Goal: Information Seeking & Learning: Find specific fact

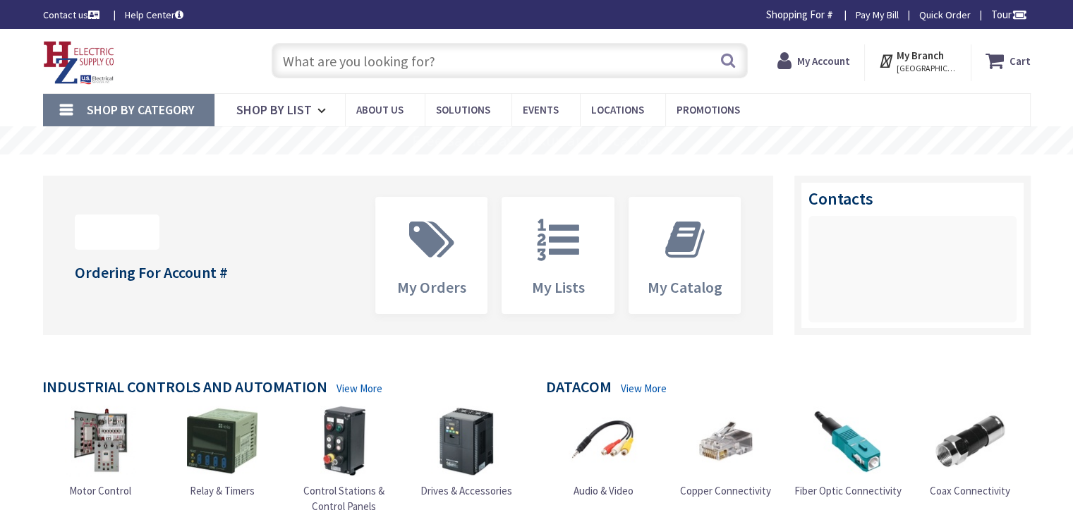
click at [333, 66] on input "text" at bounding box center [510, 60] width 476 height 35
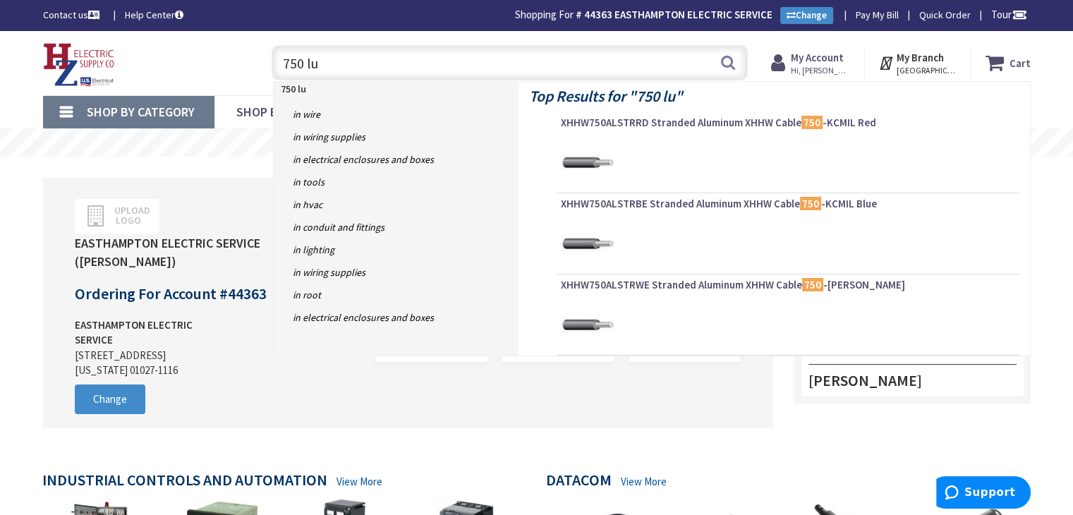
type input "750 lug"
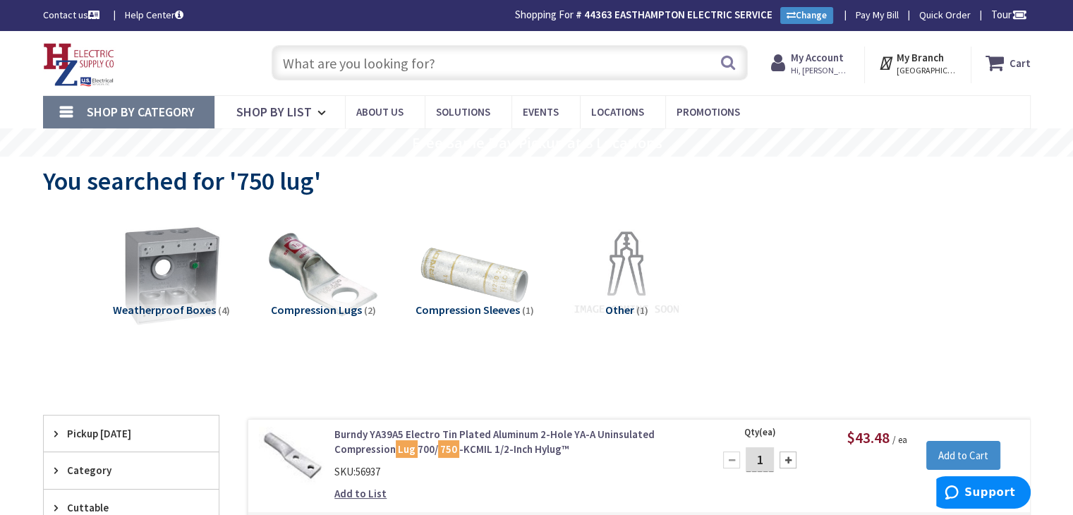
click at [313, 60] on input "text" at bounding box center [510, 62] width 476 height 35
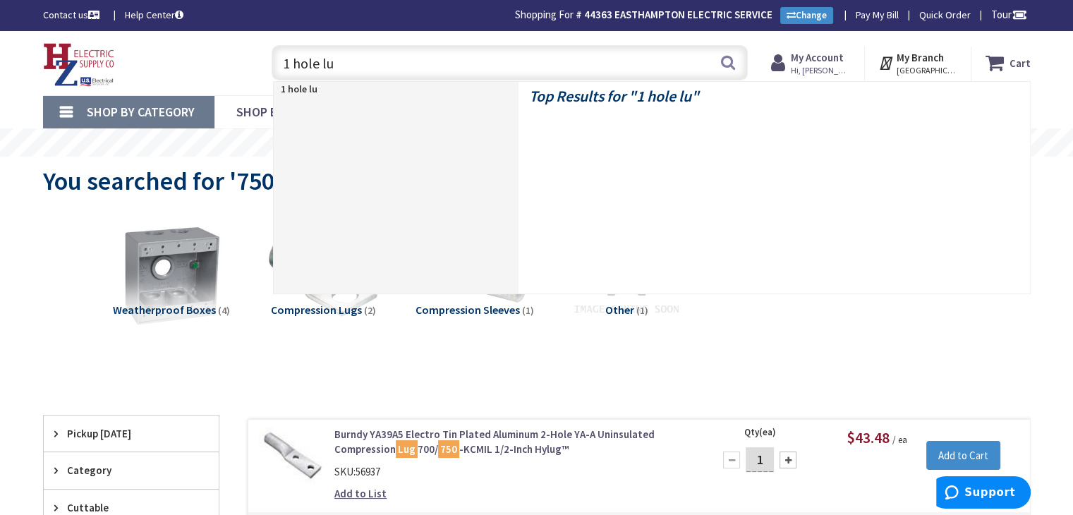
type input "1 hole lug"
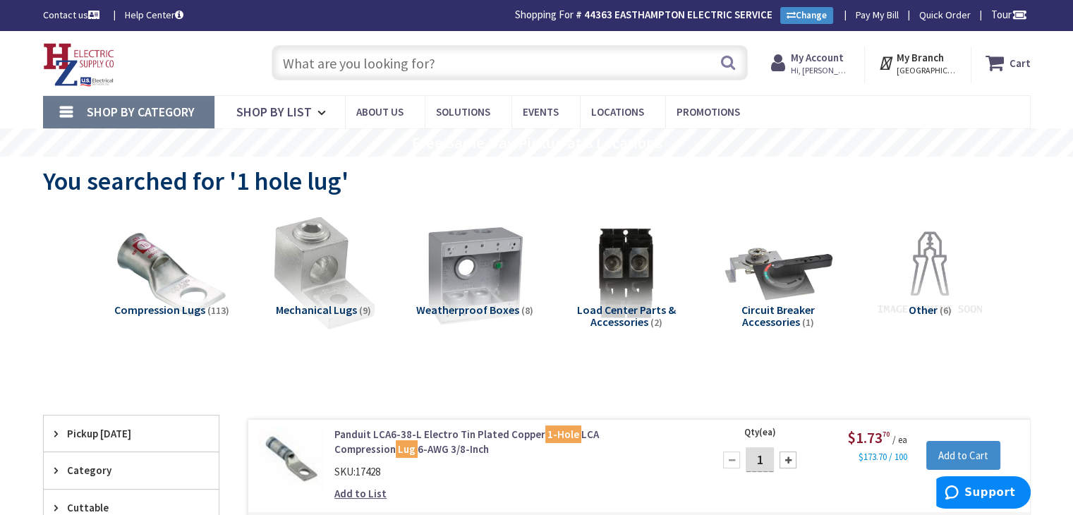
click at [339, 285] on img at bounding box center [323, 274] width 128 height 128
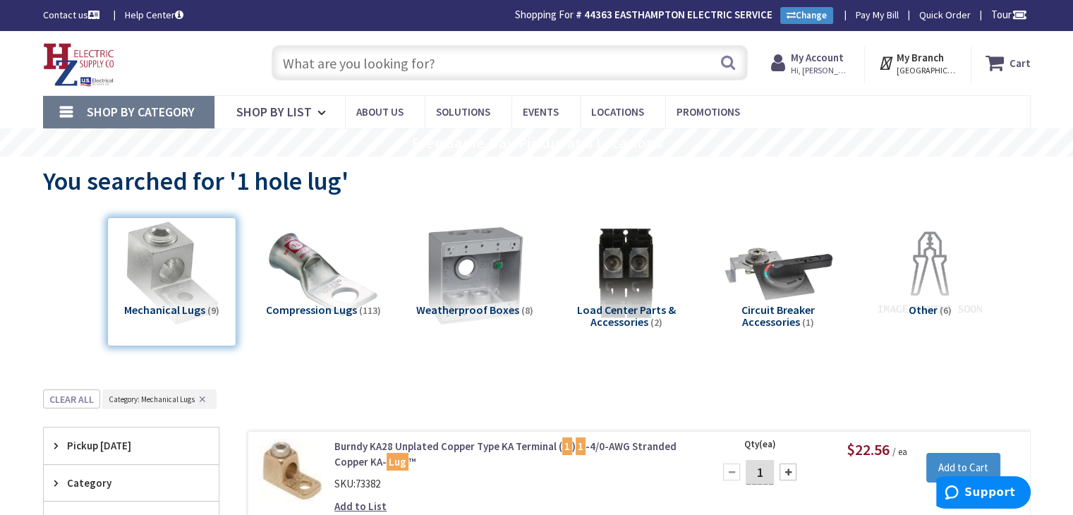
click at [356, 64] on input "text" at bounding box center [510, 62] width 476 height 35
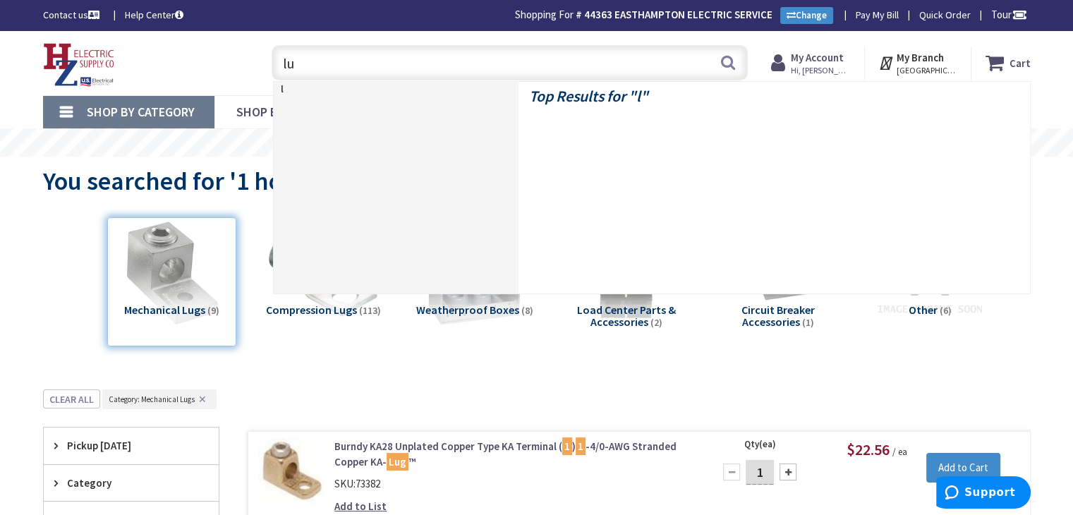
type input "lug"
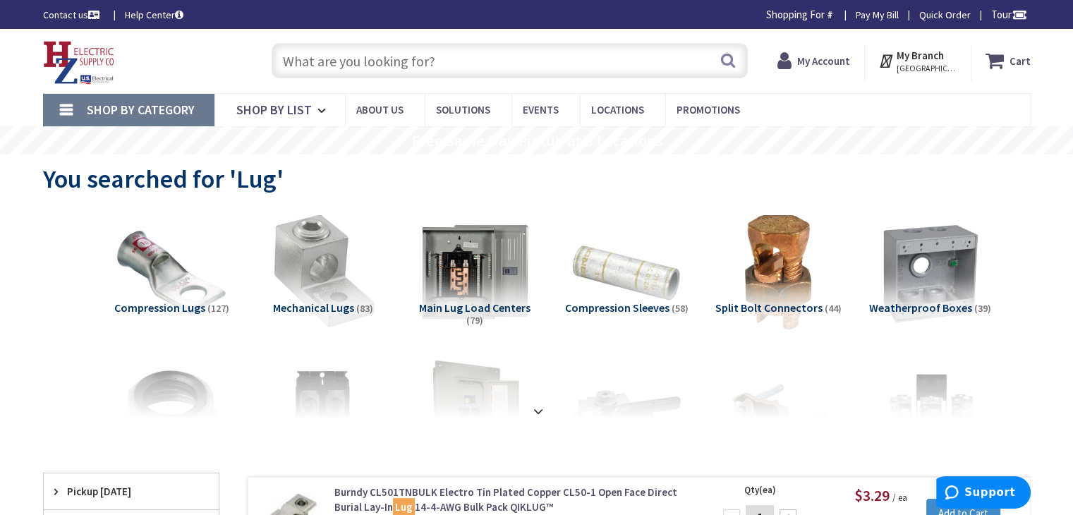
click at [333, 282] on img at bounding box center [323, 272] width 128 height 128
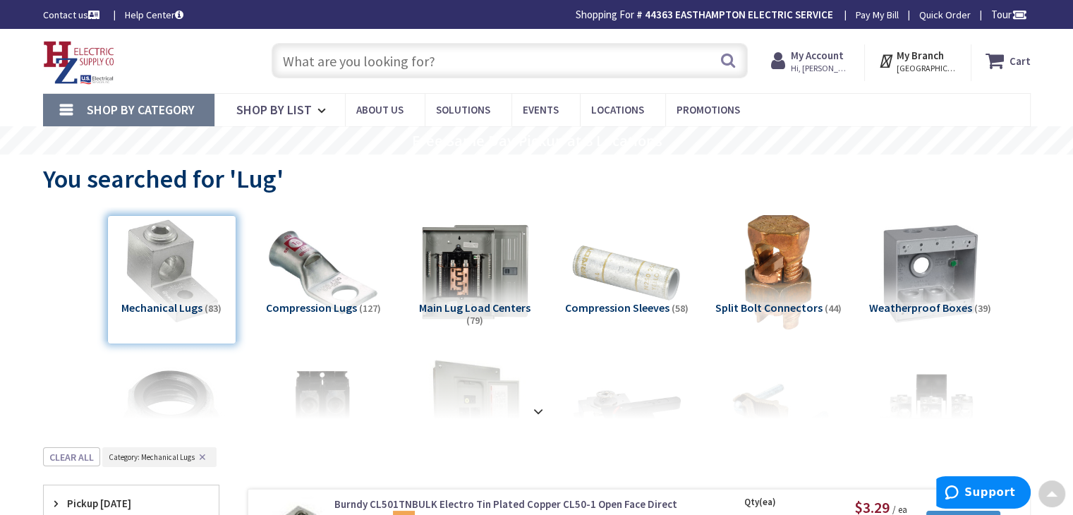
scroll to position [447, 0]
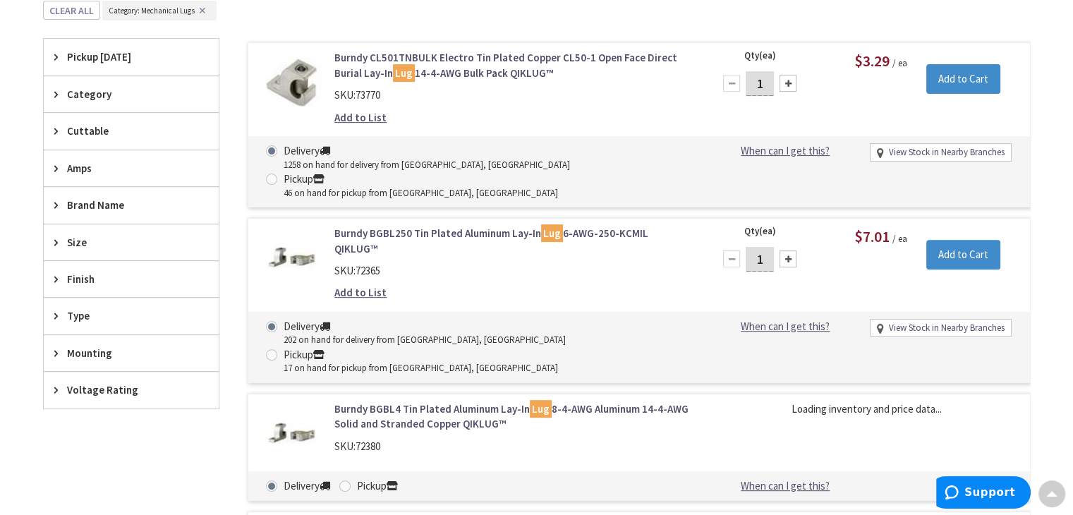
click at [54, 240] on icon at bounding box center [59, 242] width 11 height 11
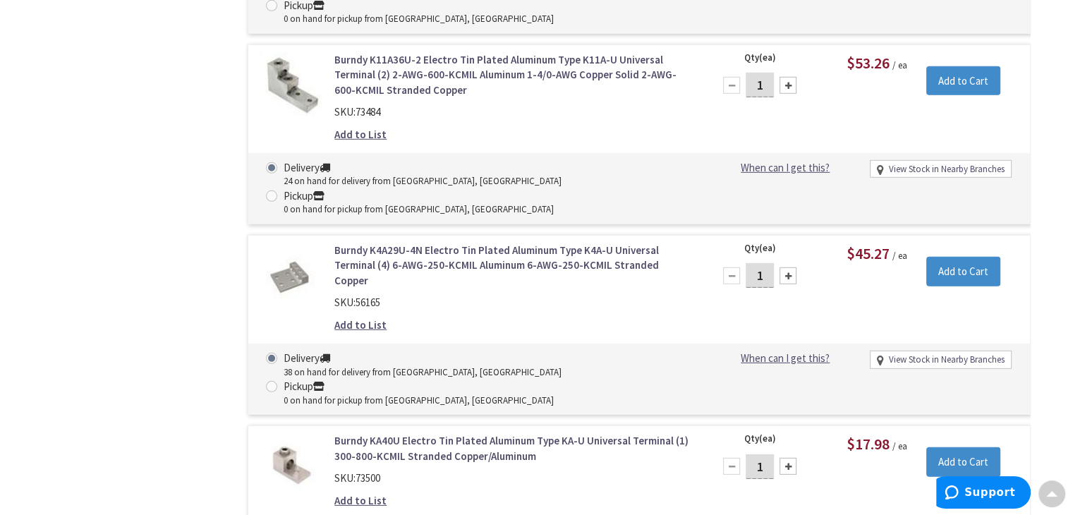
scroll to position [0, 0]
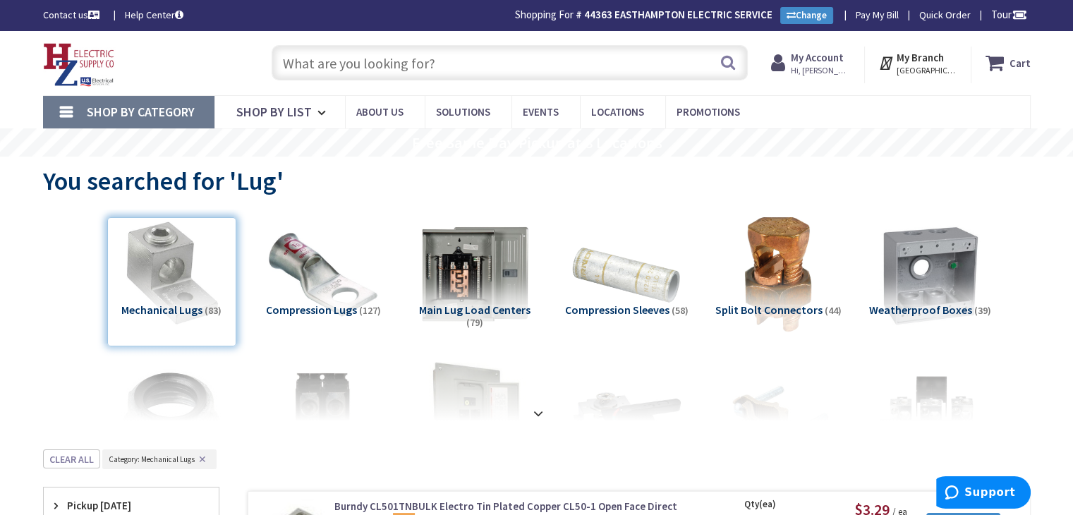
click at [385, 62] on input "text" at bounding box center [510, 62] width 476 height 35
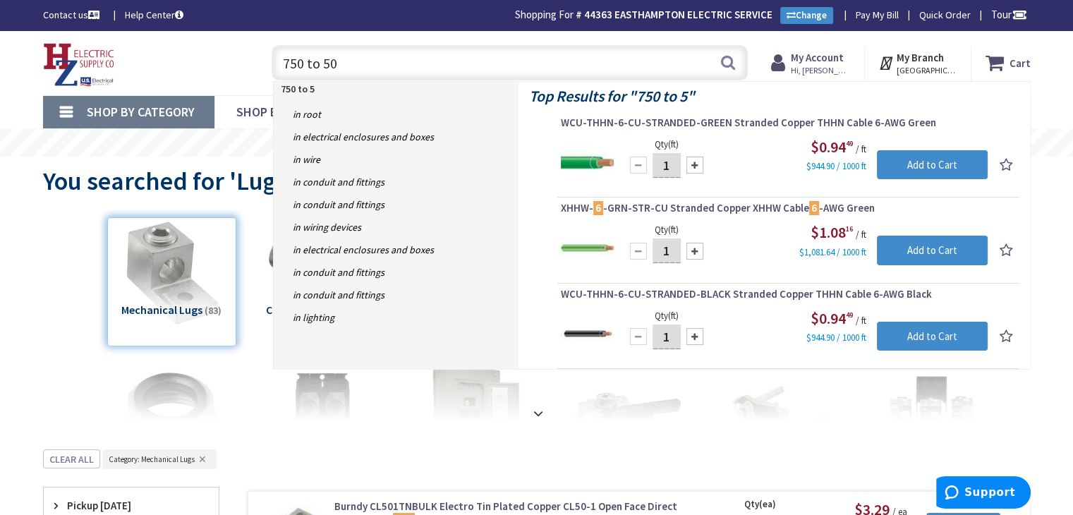
type input "750 to 500"
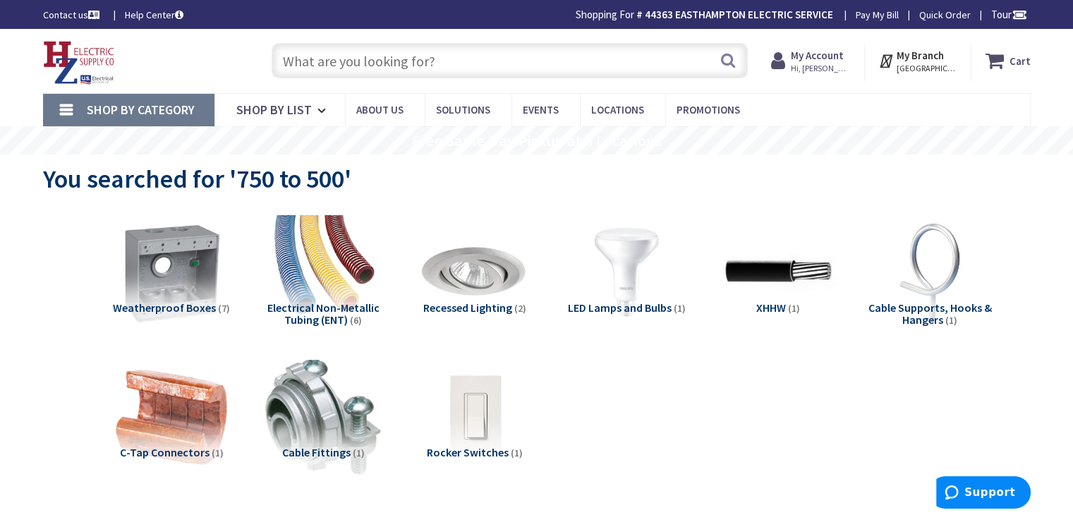
click at [463, 77] on input "text" at bounding box center [510, 60] width 476 height 35
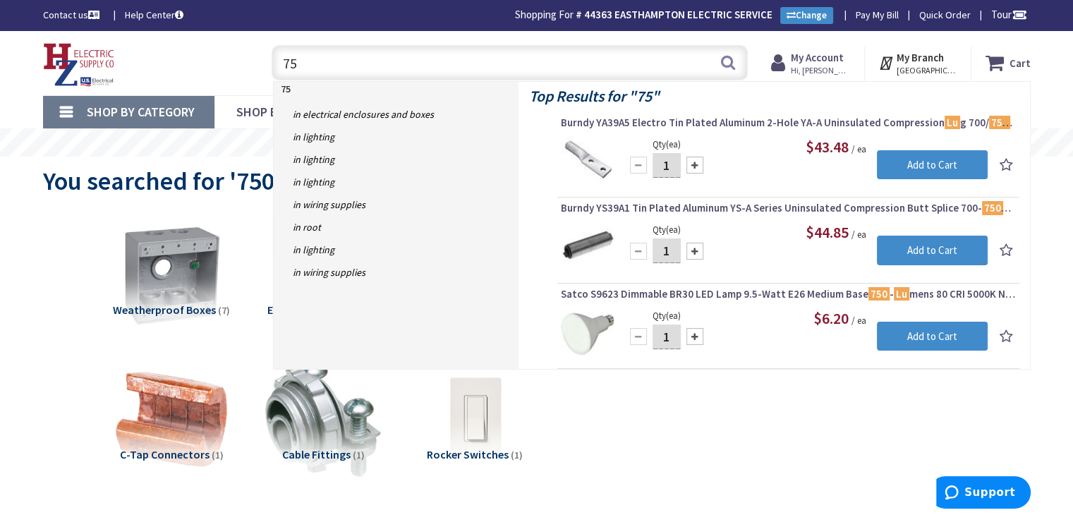
type input "7"
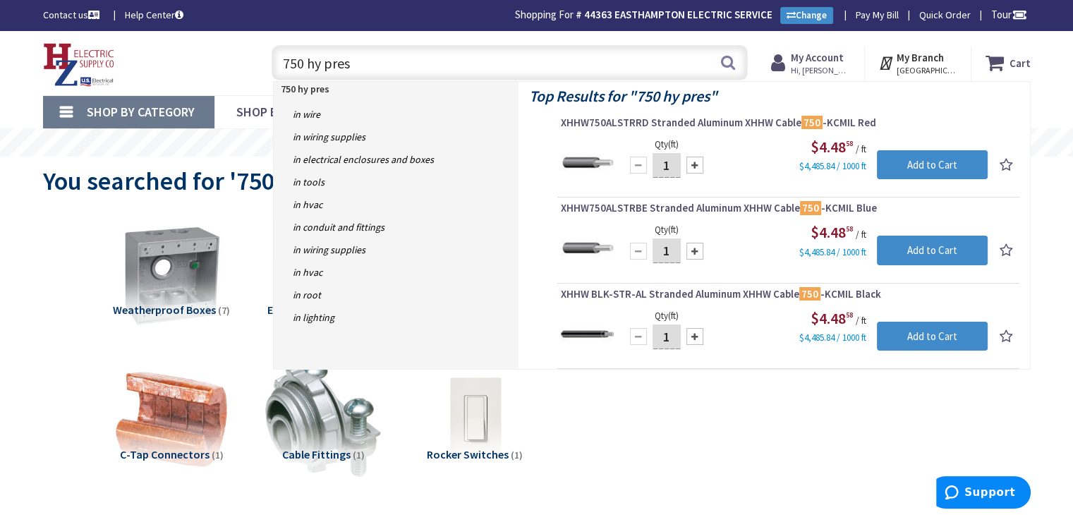
type input "750 hy press"
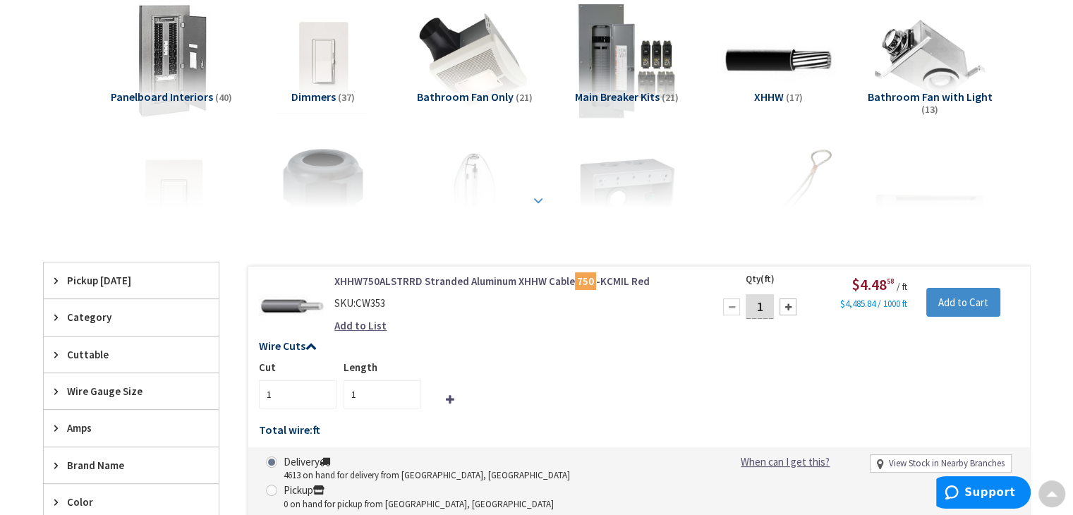
click at [539, 195] on strong at bounding box center [538, 201] width 17 height 16
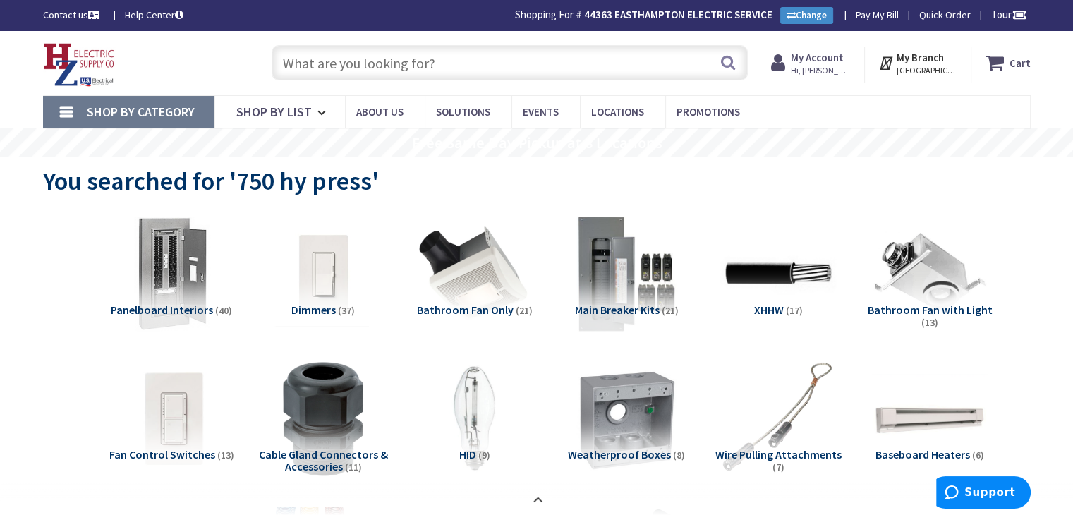
click at [458, 69] on input "text" at bounding box center [510, 62] width 476 height 35
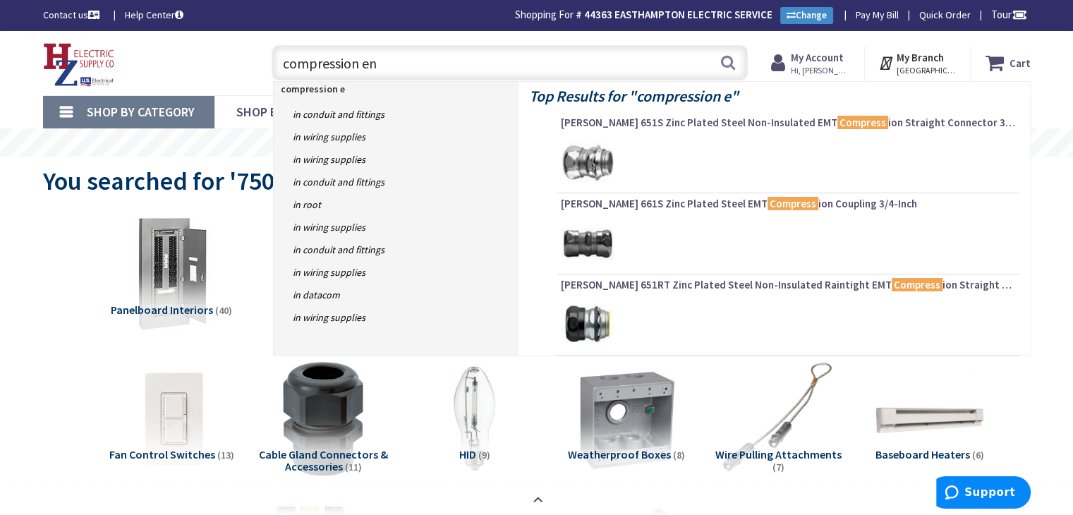
type input "compression end"
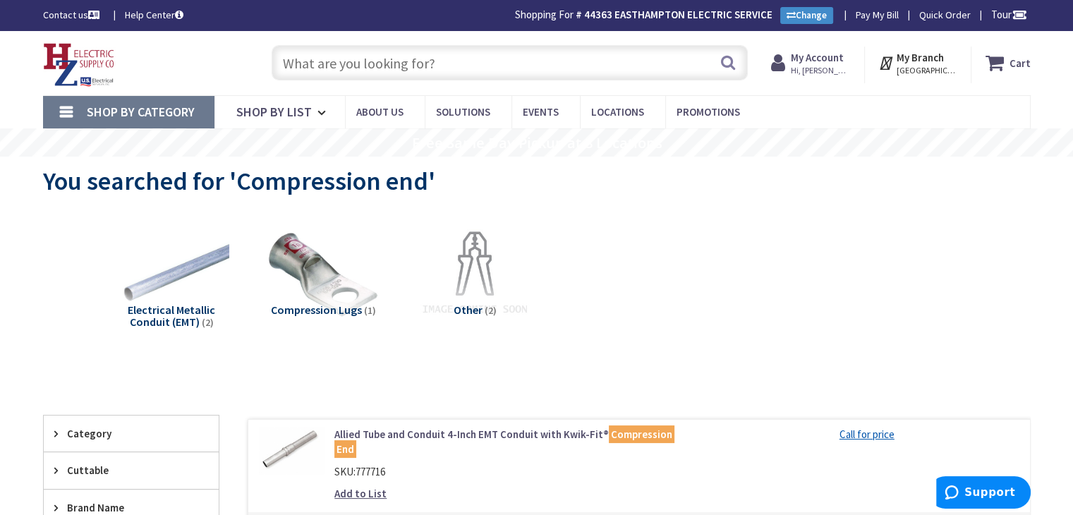
click at [381, 71] on input "text" at bounding box center [510, 62] width 476 height 35
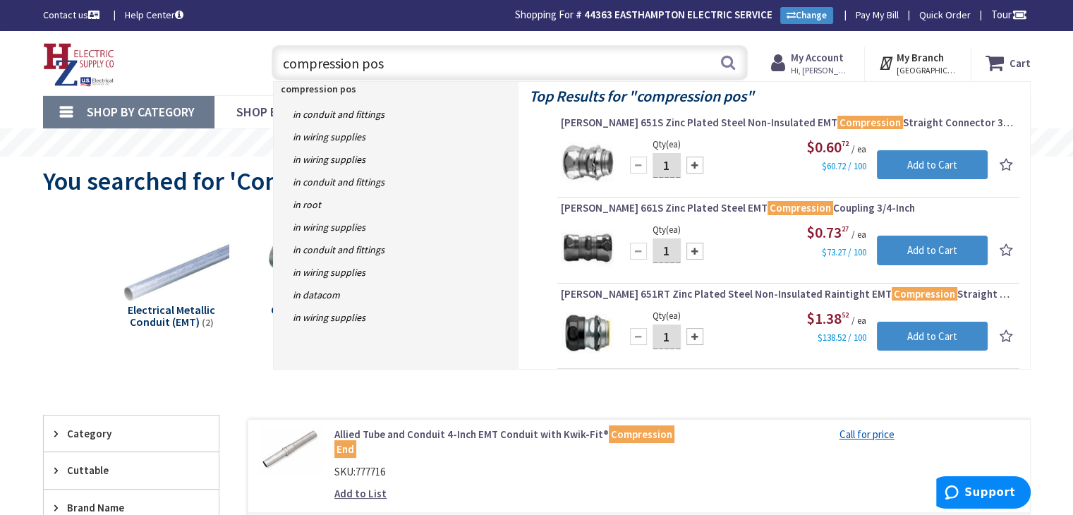
type input "compression post"
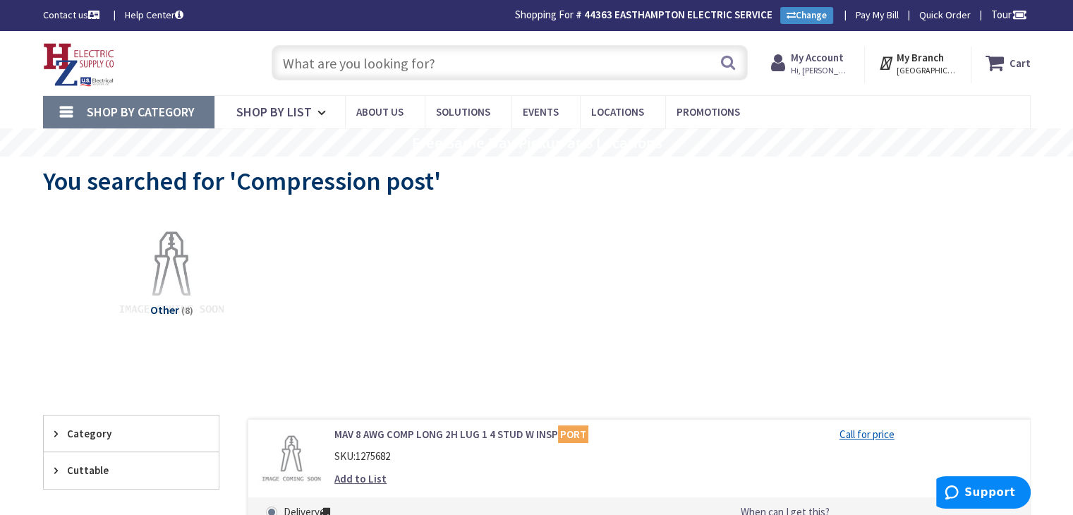
click at [427, 65] on input "text" at bounding box center [510, 62] width 476 height 35
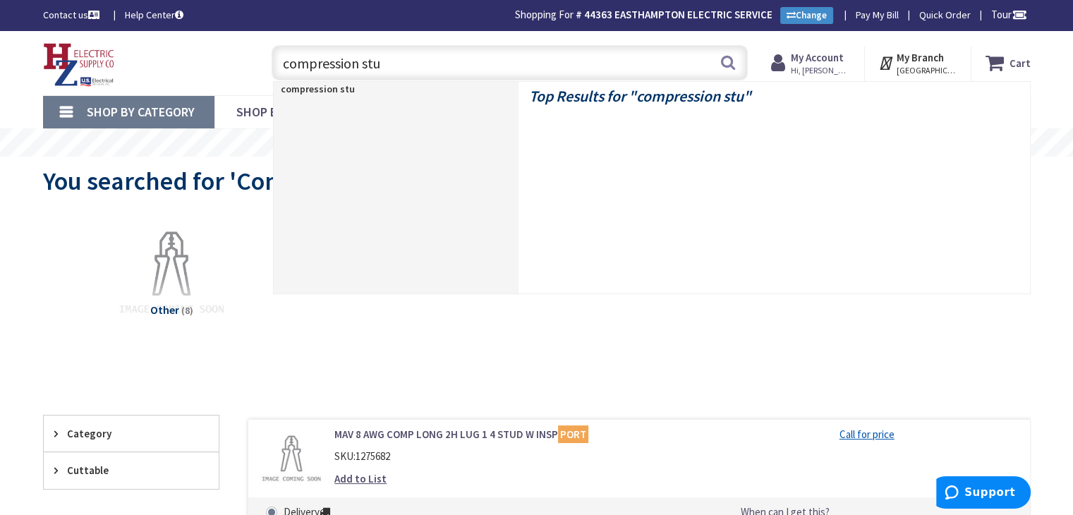
type input "compression stud"
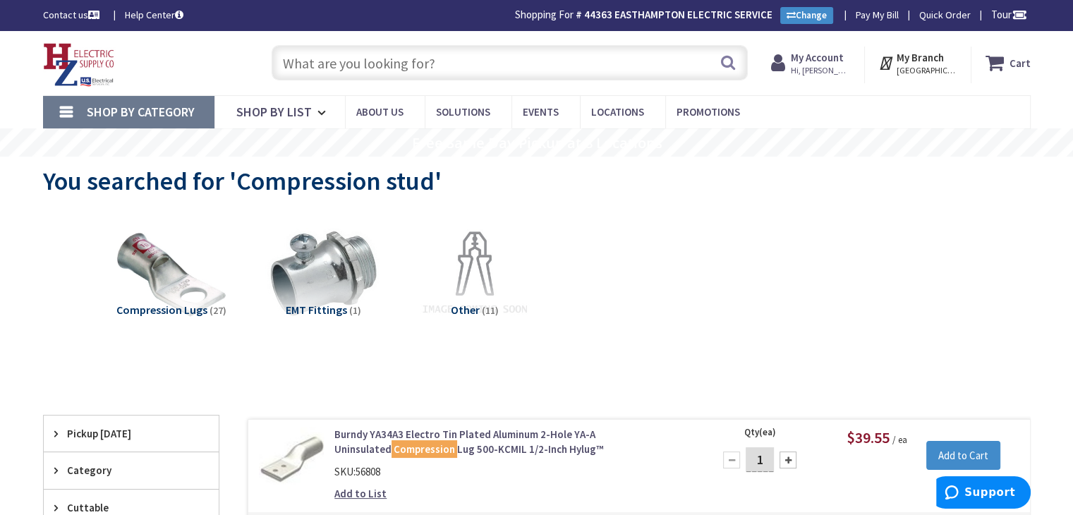
click at [315, 63] on input "text" at bounding box center [510, 62] width 476 height 35
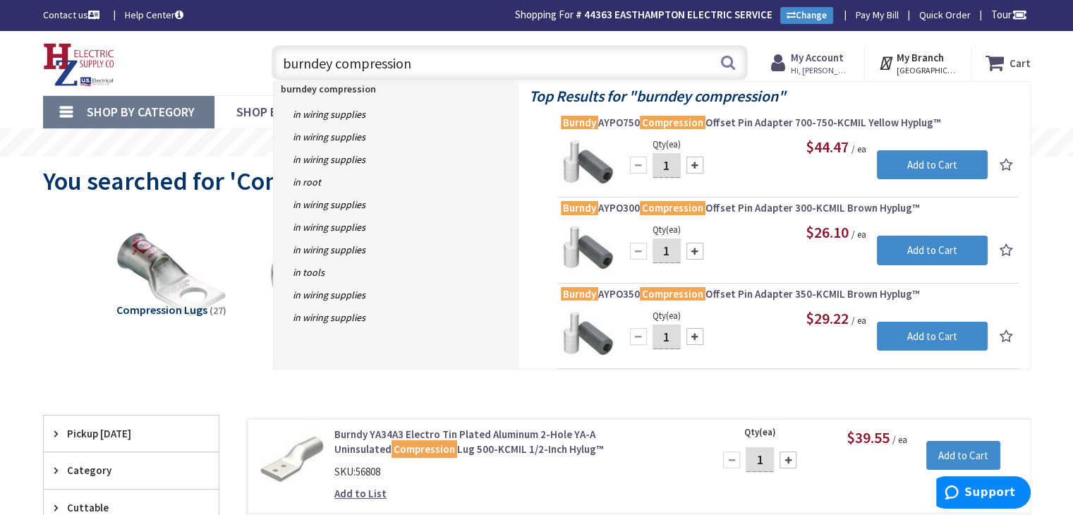
click at [325, 66] on input "burndey compression" at bounding box center [510, 62] width 476 height 35
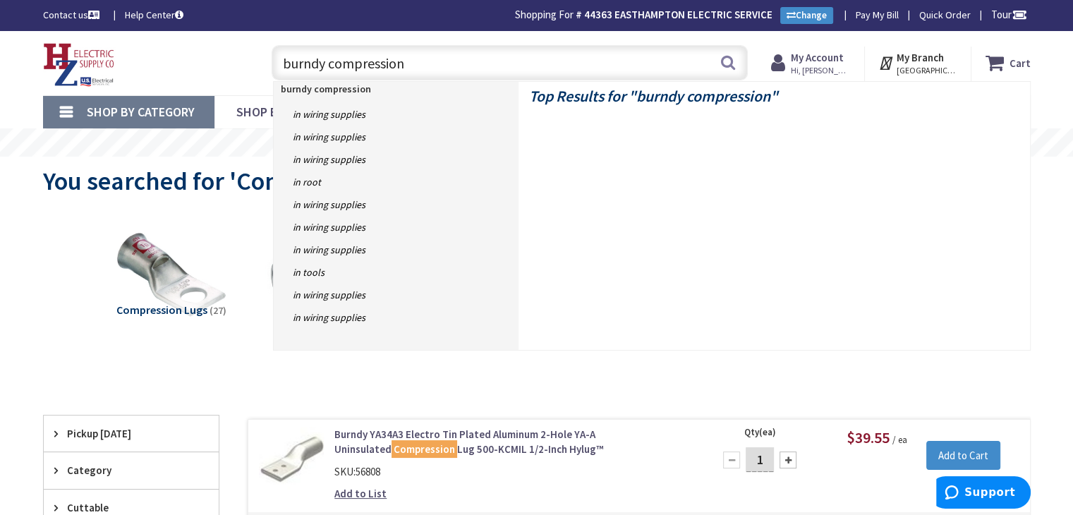
click at [419, 63] on input "burndy compression" at bounding box center [510, 62] width 476 height 35
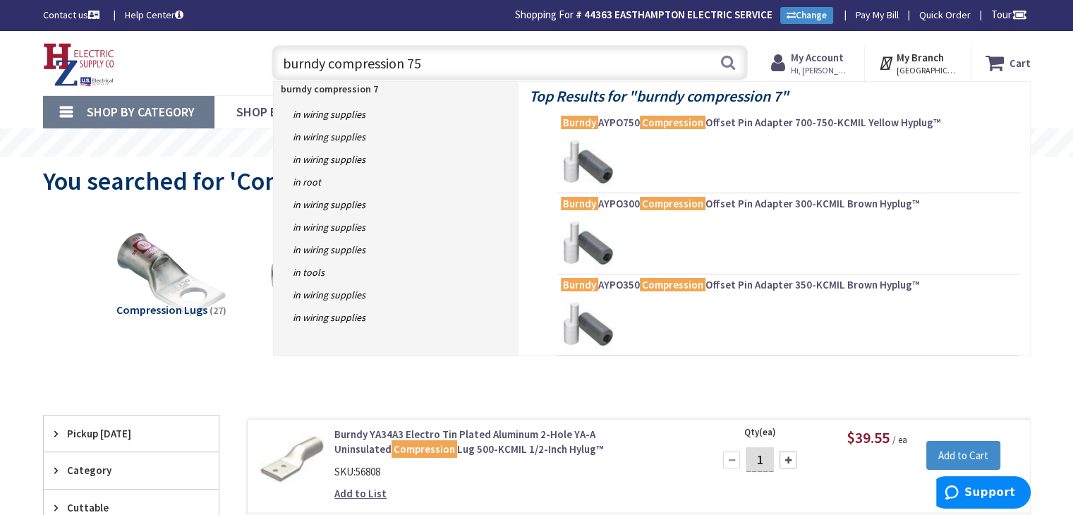
type input "burndy compression 750"
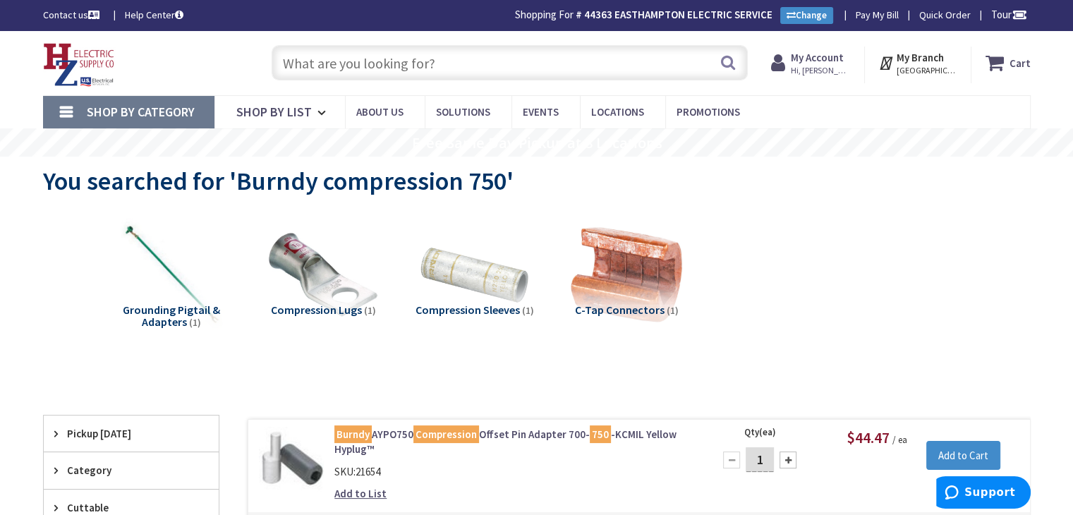
click at [327, 64] on input "text" at bounding box center [510, 62] width 476 height 35
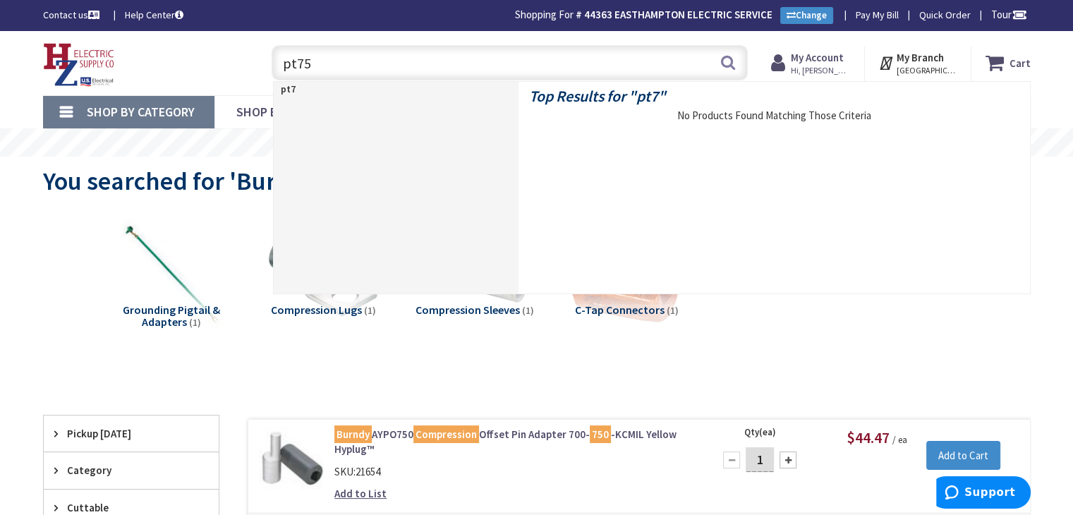
type input "pt750"
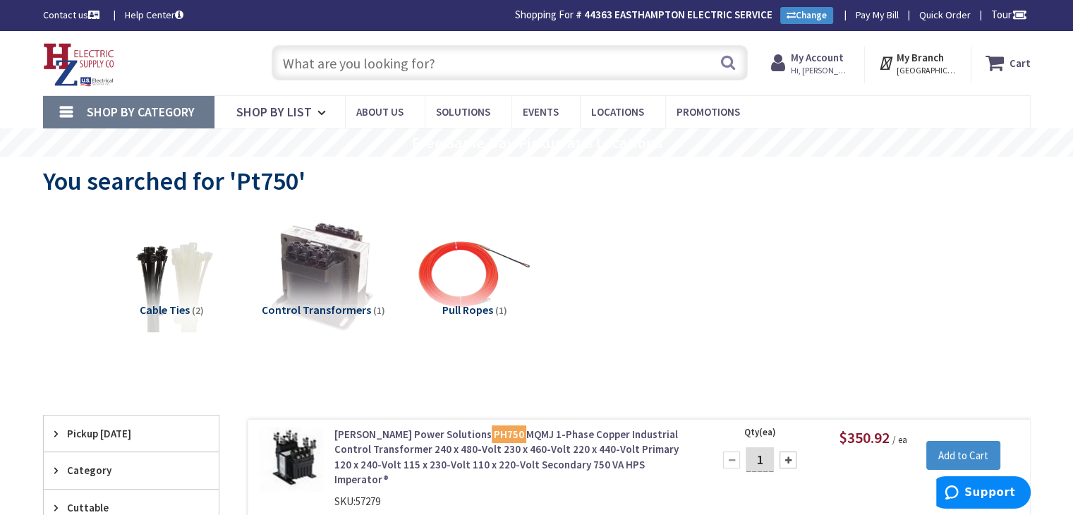
click at [418, 69] on input "text" at bounding box center [510, 62] width 476 height 35
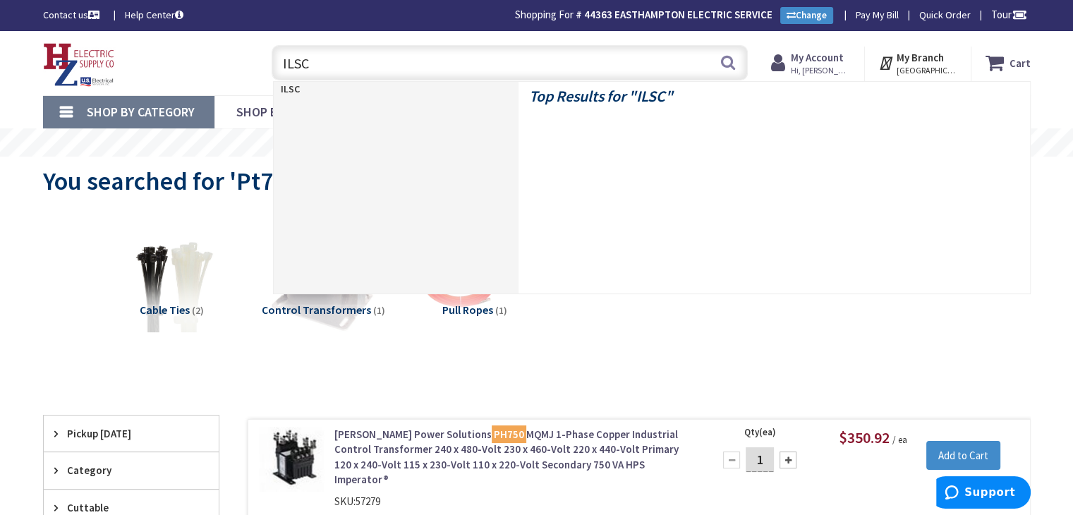
type input "ILSCO"
